Goal: Task Accomplishment & Management: Use online tool/utility

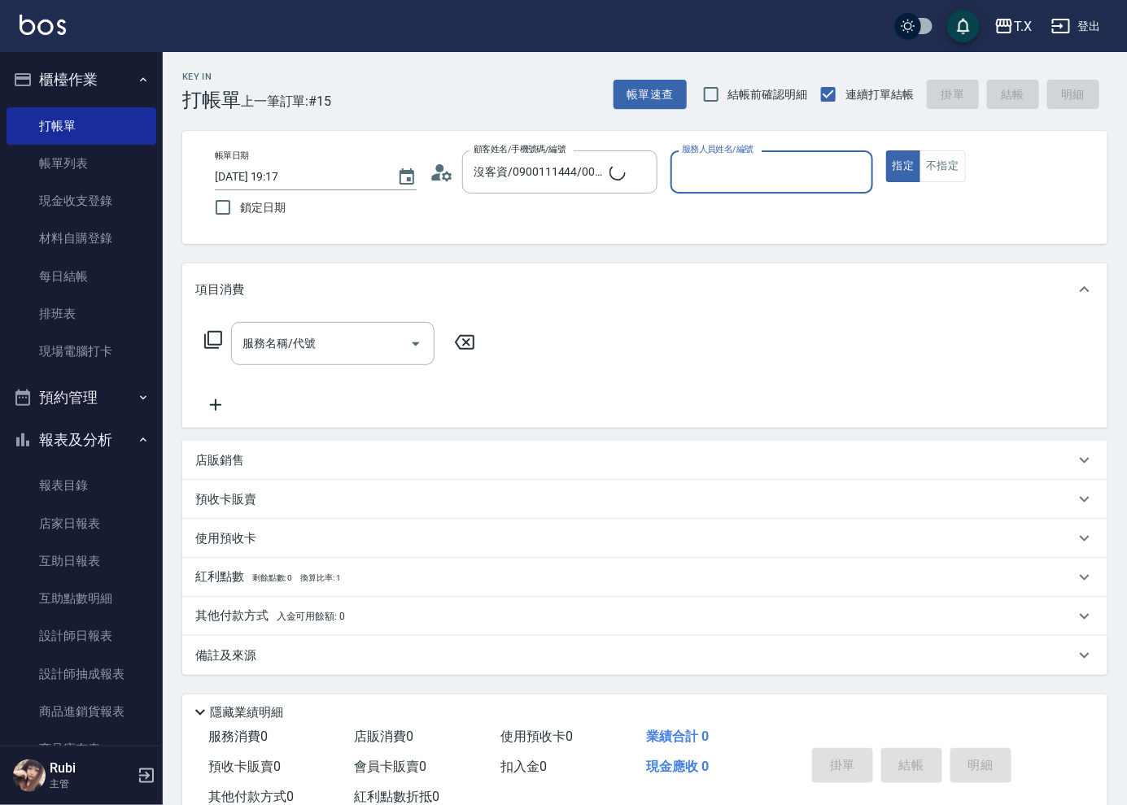
type input "無名字/0000/null"
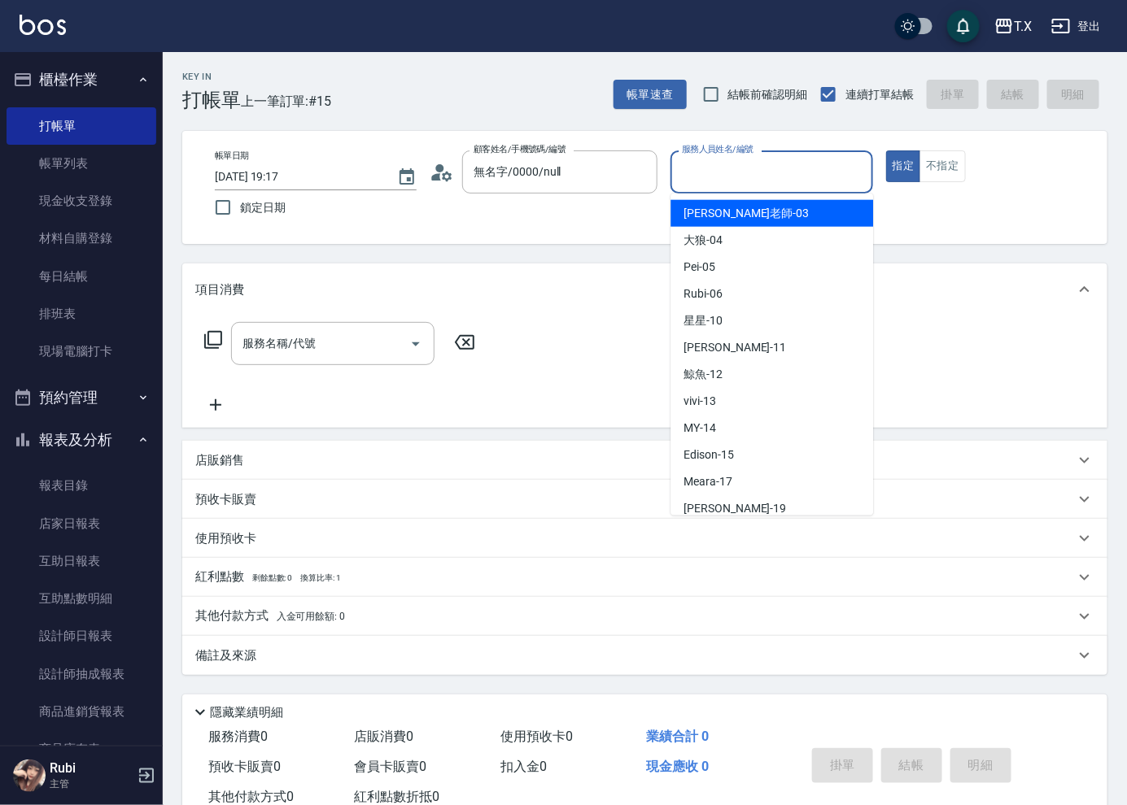
click at [750, 156] on div "服務人員姓名/編號" at bounding box center [771, 171] width 202 height 43
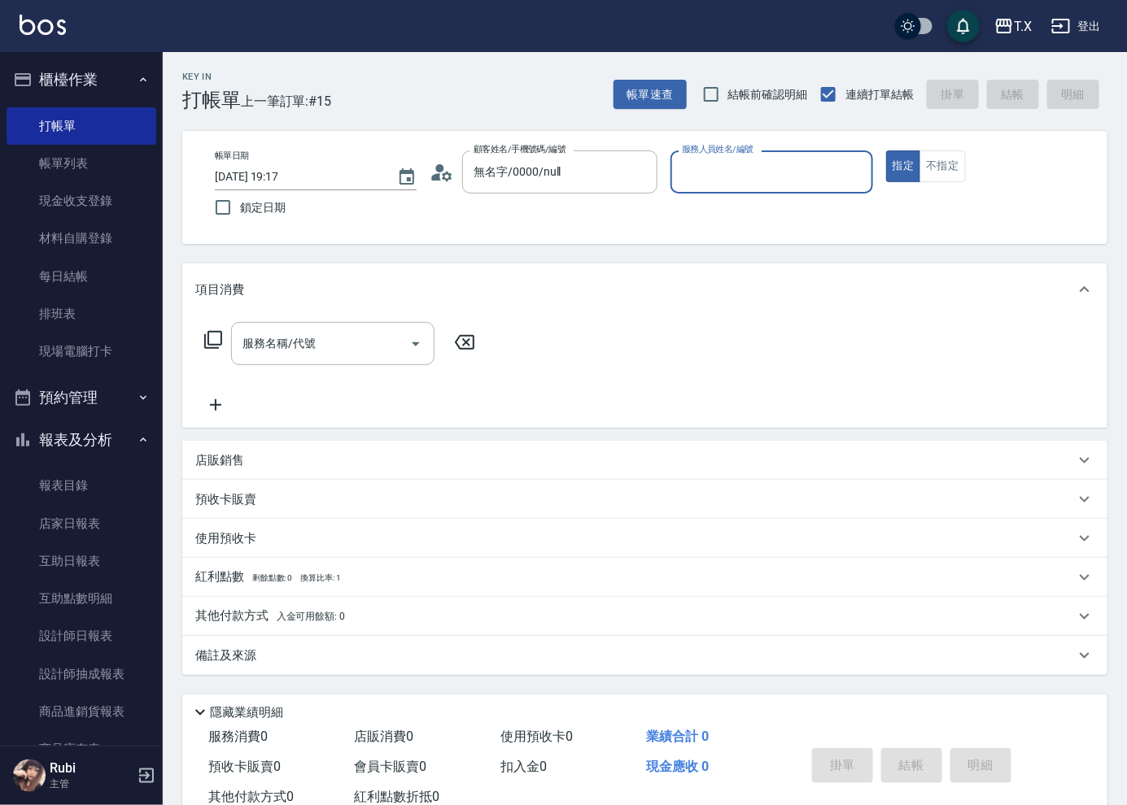
click at [709, 161] on input "服務人員姓名/編號" at bounding box center [771, 172] width 187 height 28
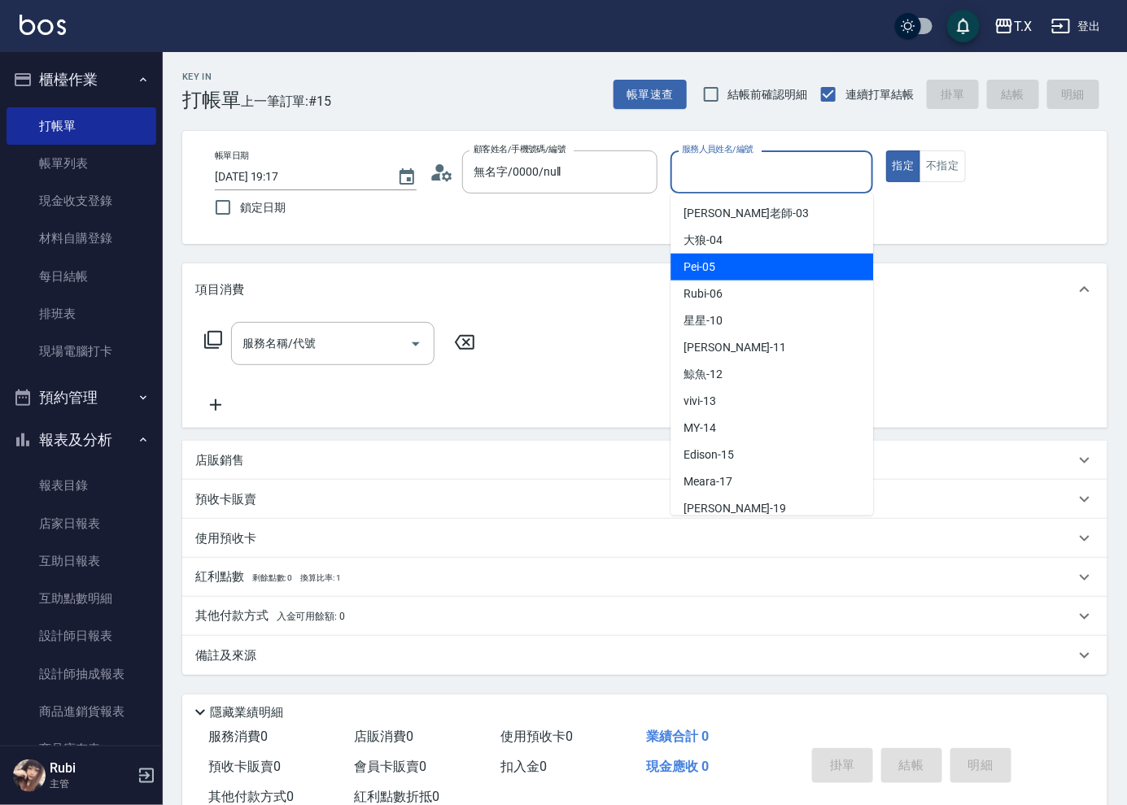
click at [761, 259] on div "Pei -05" at bounding box center [771, 267] width 203 height 27
type input "Pei-05"
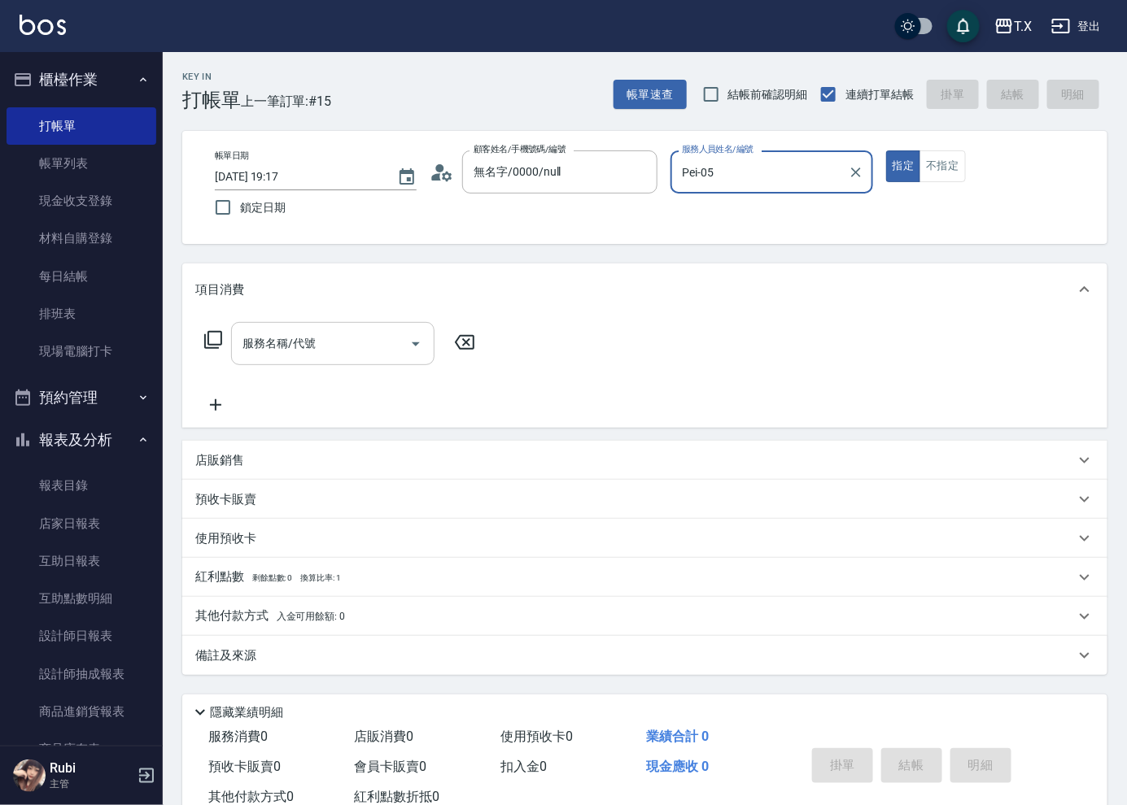
click at [281, 359] on div "服務名稱/代號" at bounding box center [332, 343] width 203 height 43
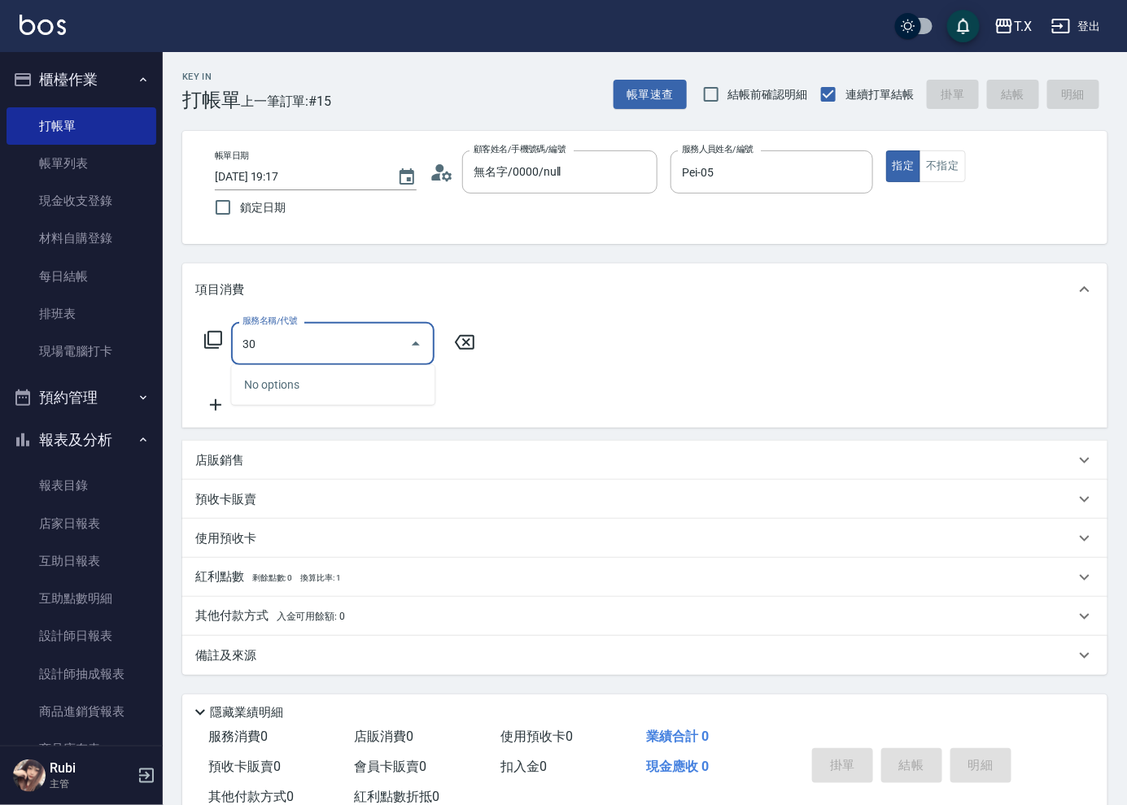
type input "301"
type input "150"
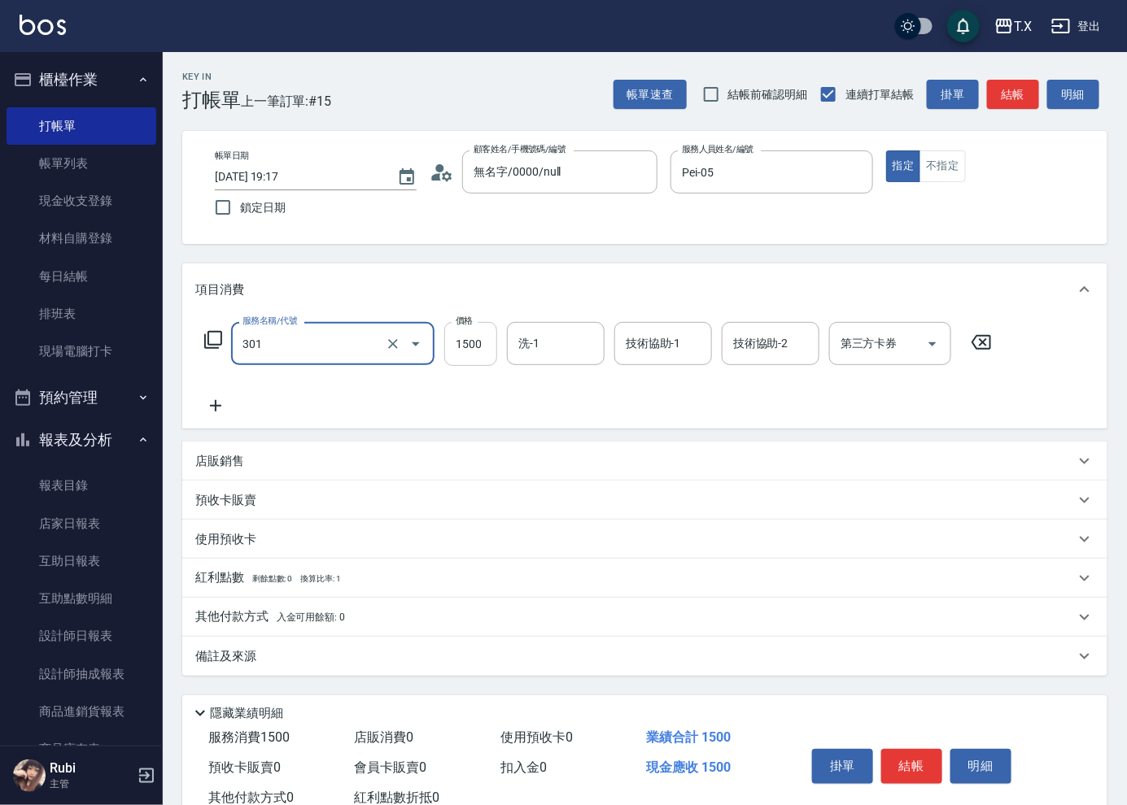
type input "燙髮(301)"
click at [490, 347] on input "1500" at bounding box center [470, 344] width 53 height 44
type input "2"
type input "0"
type input "250"
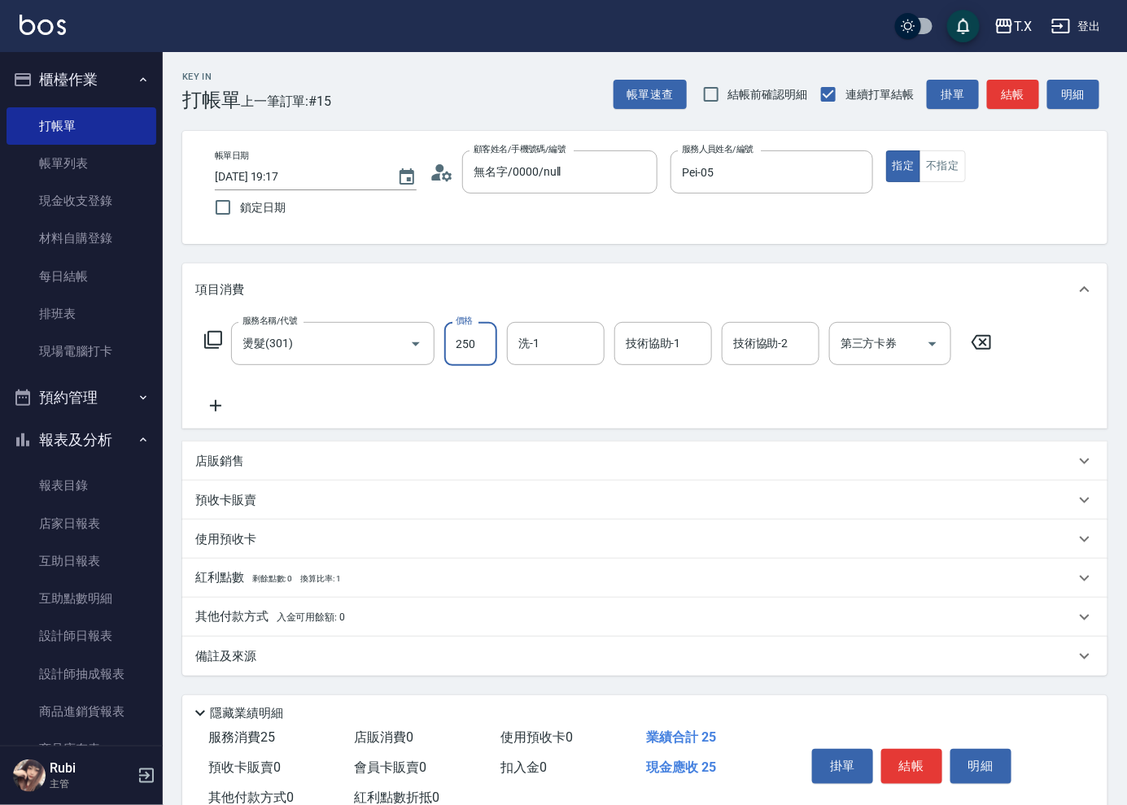
type input "20"
type input "2500"
type input "250"
type input "2500"
click at [549, 336] on input "洗-1" at bounding box center [555, 343] width 83 height 28
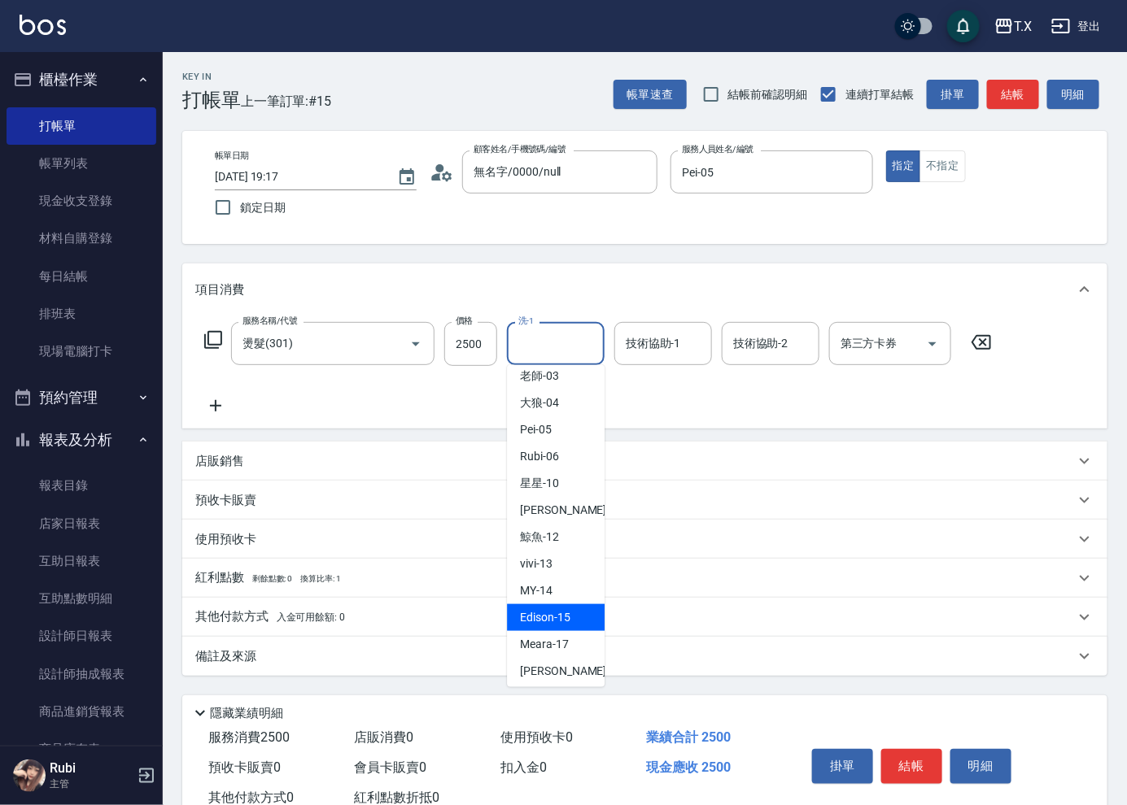
scroll to position [39, 0]
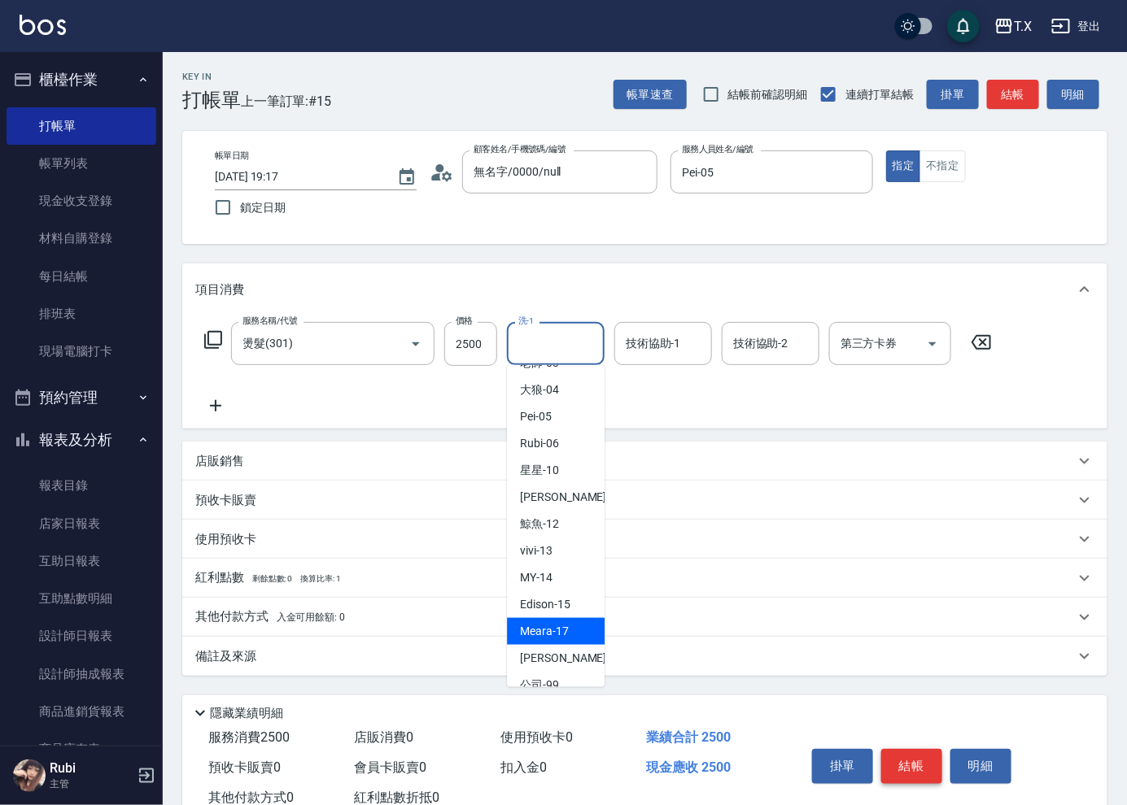
click at [912, 769] on button "結帳" at bounding box center [911, 766] width 61 height 34
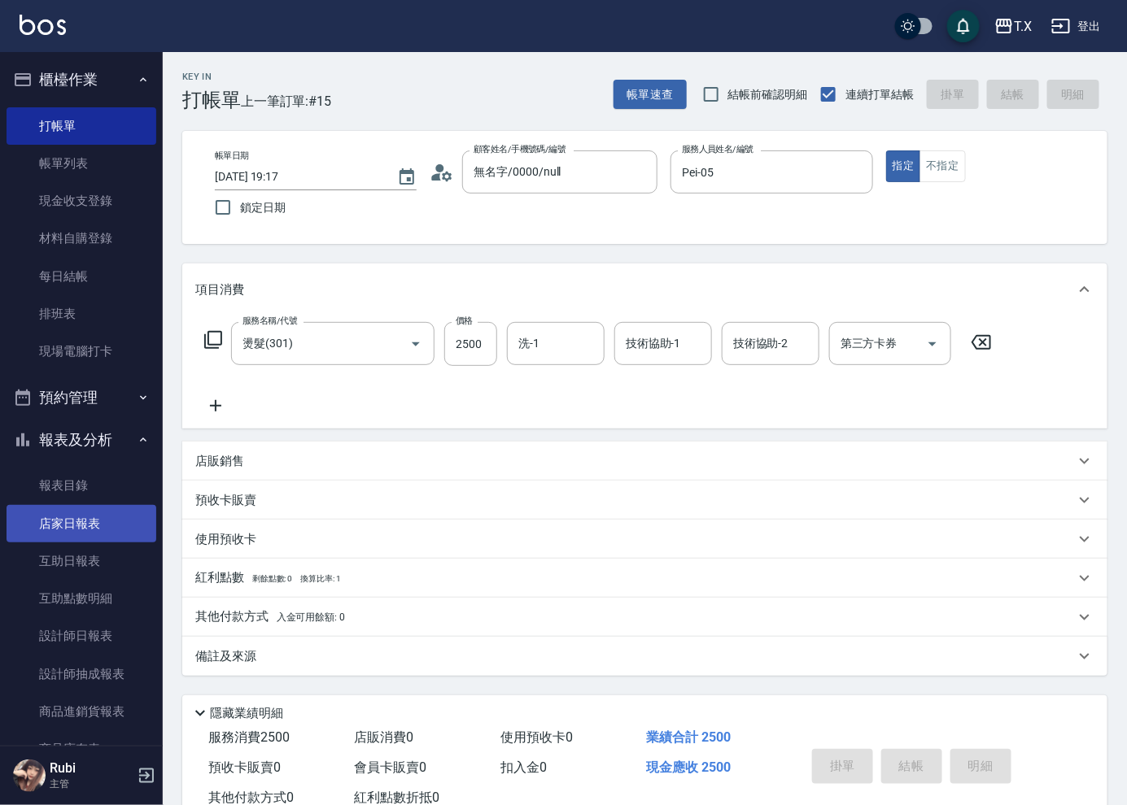
type input "[DATE] 21:15"
type input "0"
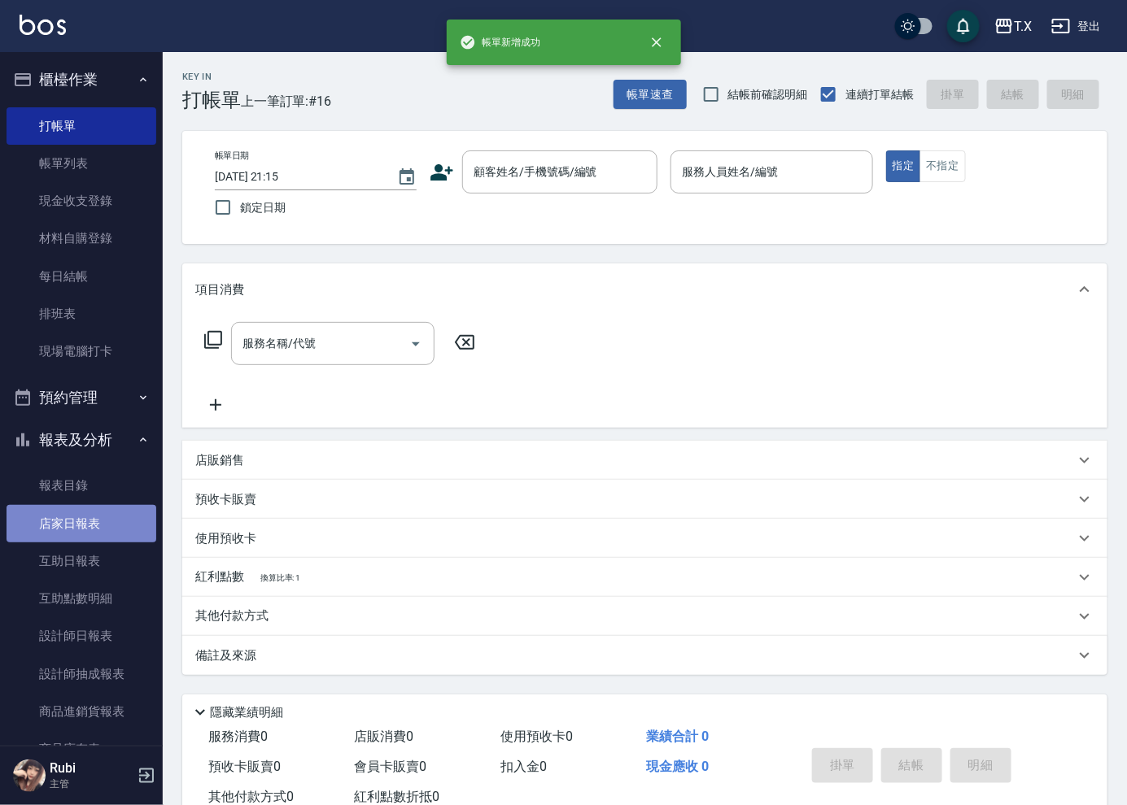
click at [107, 534] on link "店家日報表" at bounding box center [82, 523] width 150 height 37
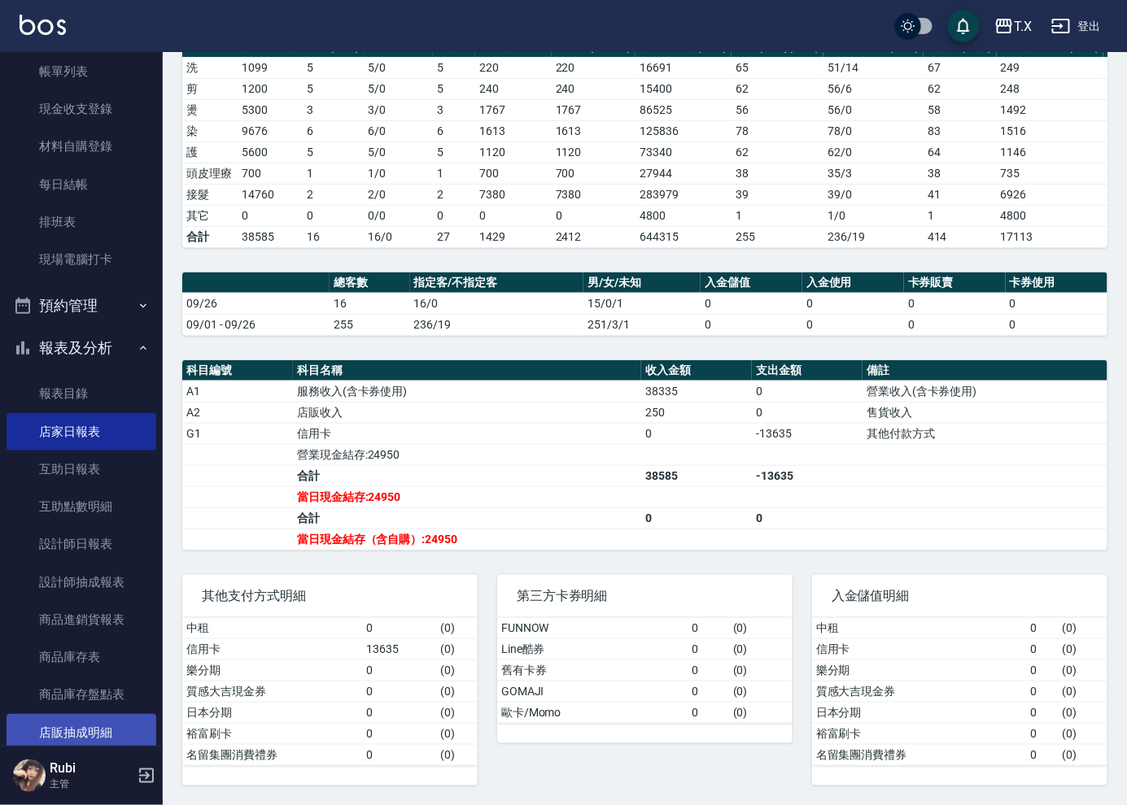
scroll to position [361, 0]
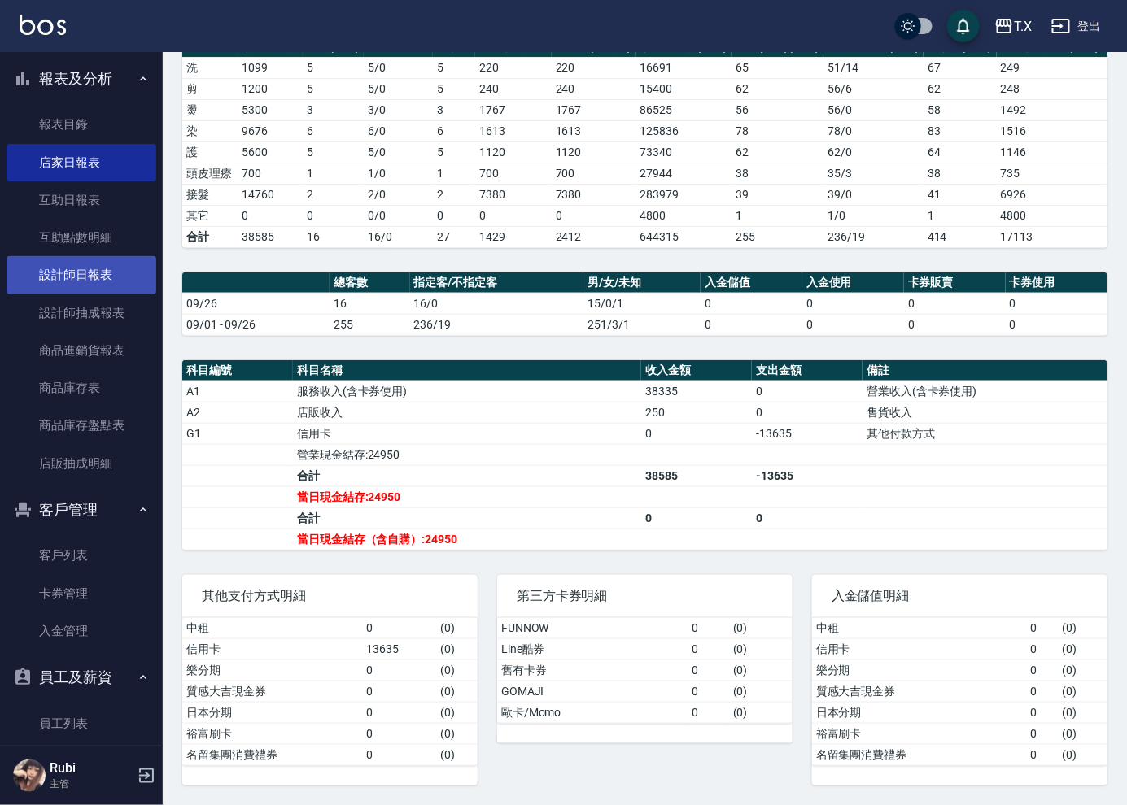
click at [93, 262] on link "設計師日報表" at bounding box center [82, 274] width 150 height 37
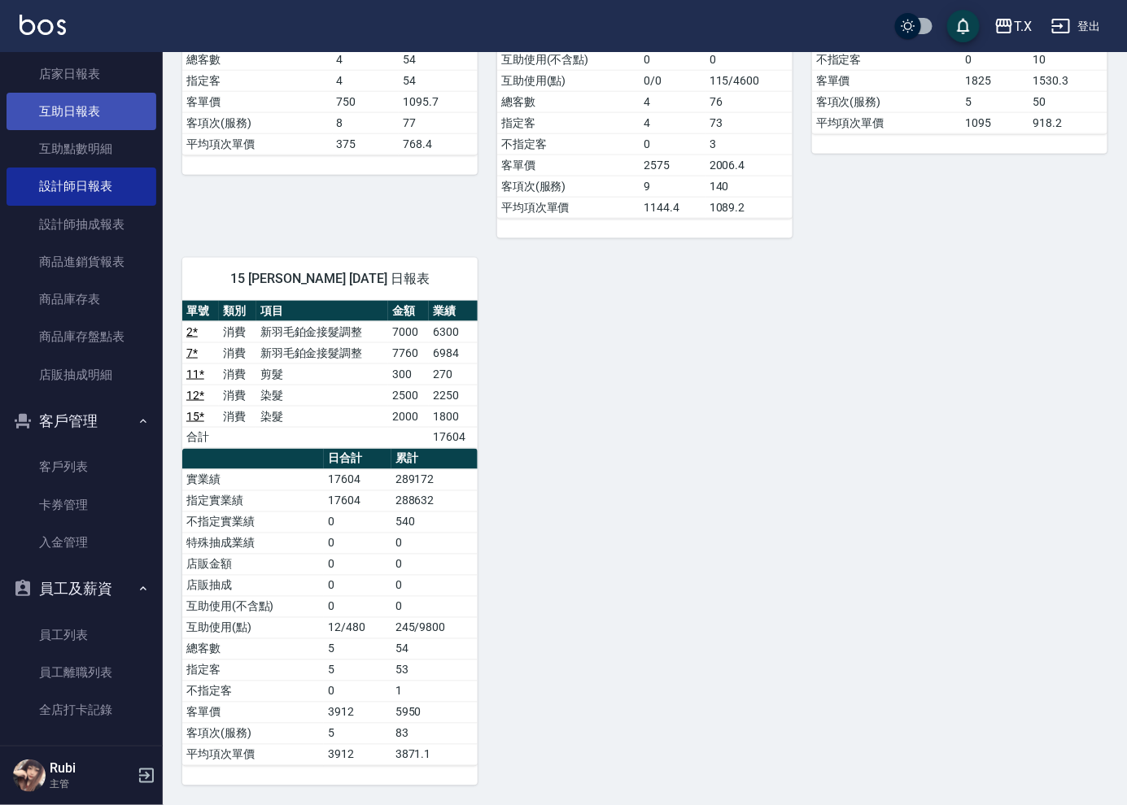
scroll to position [361, 0]
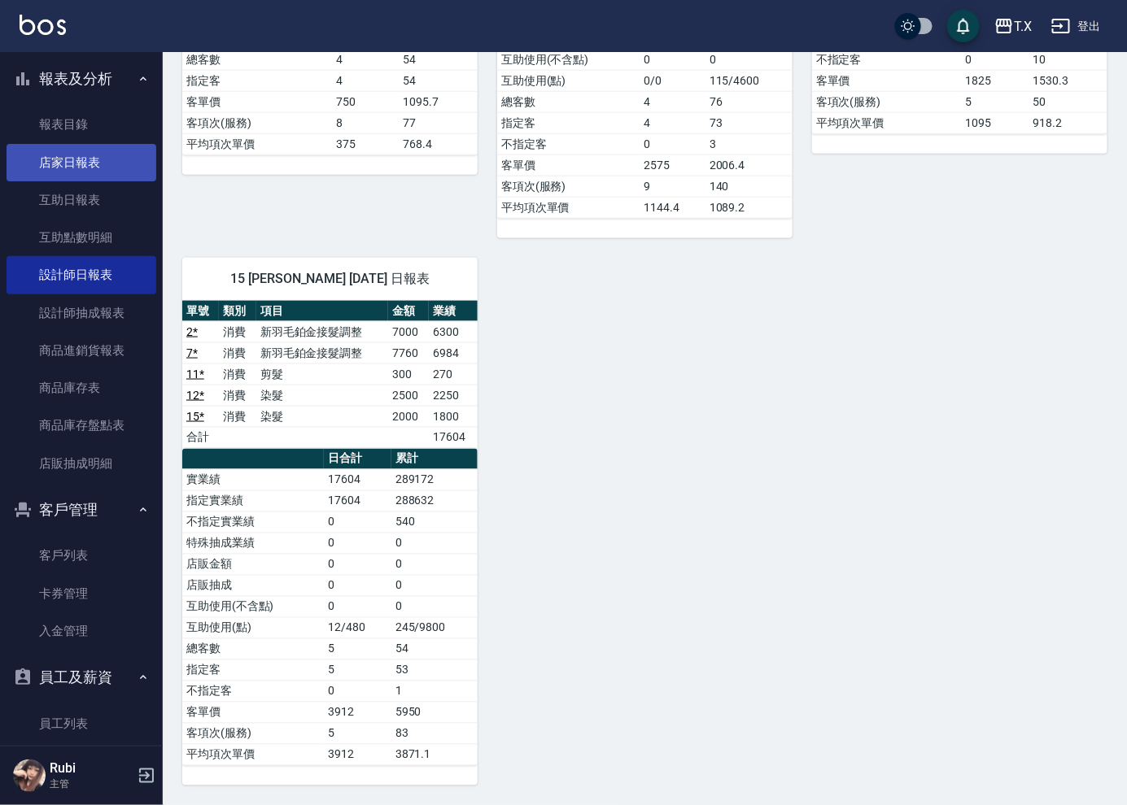
click at [93, 165] on link "店家日報表" at bounding box center [82, 162] width 150 height 37
